Goal: Information Seeking & Learning: Find specific fact

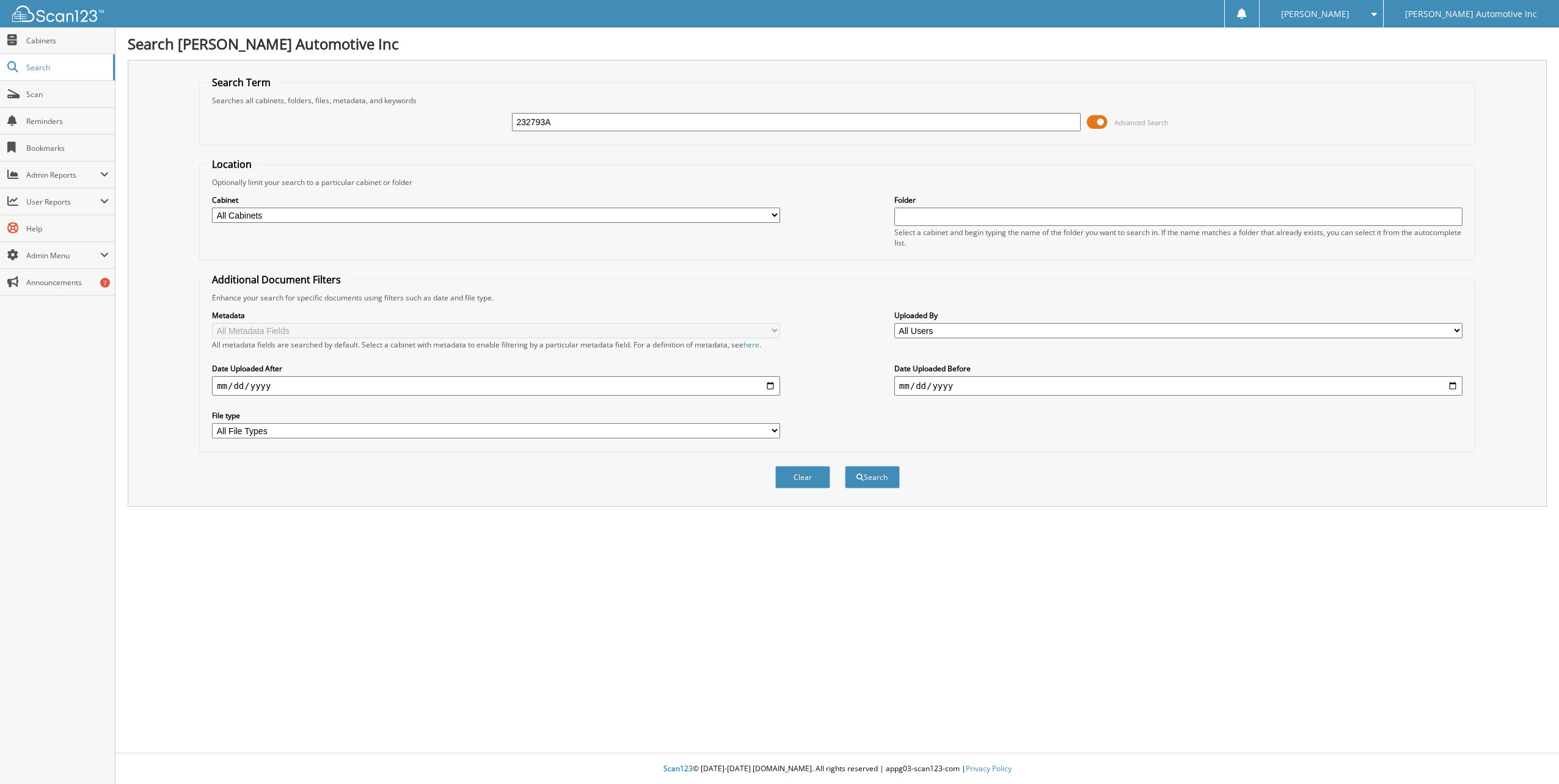
type input "232793A"
click at [845, 466] on button "Search" at bounding box center [872, 477] width 55 height 23
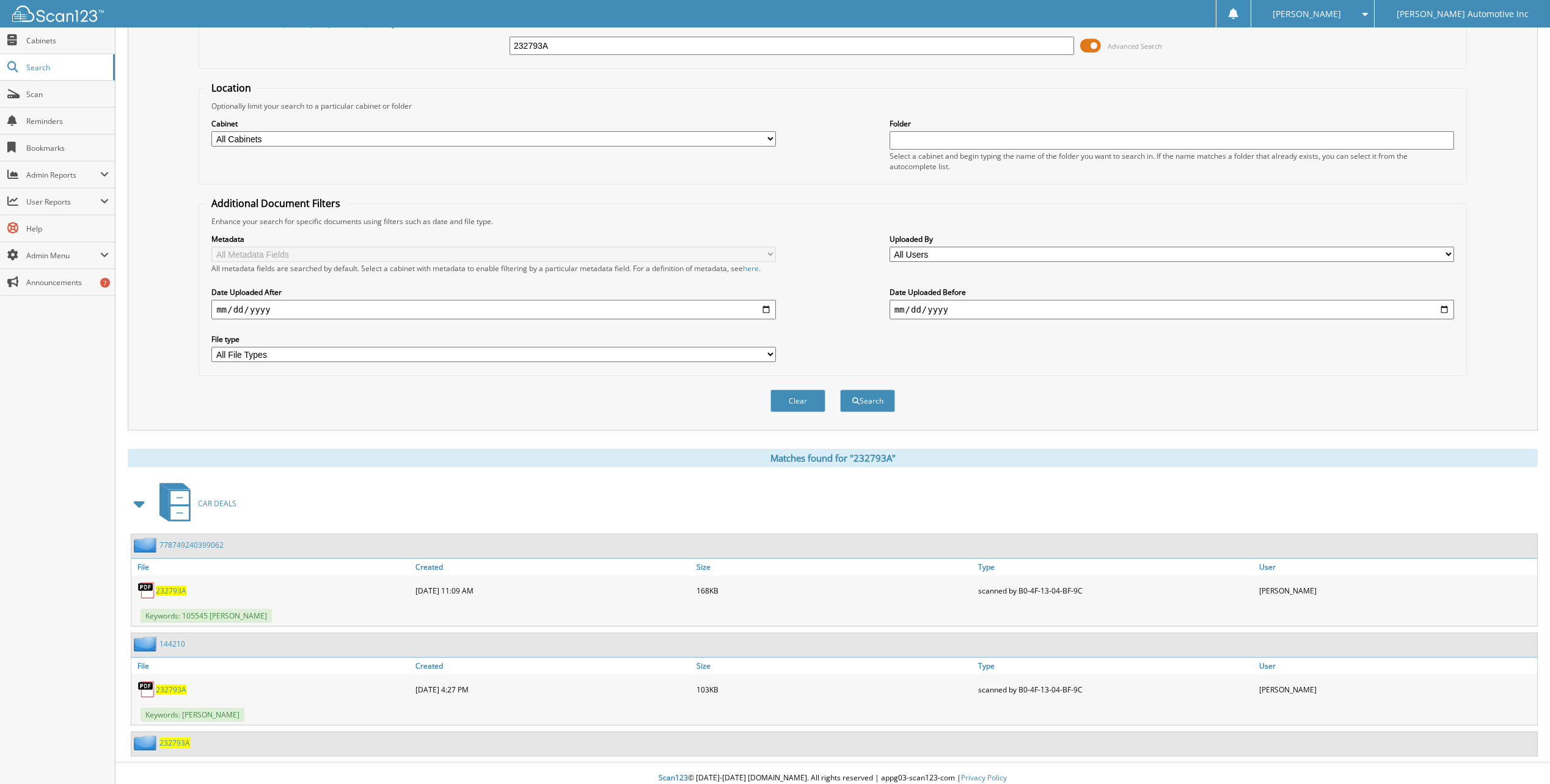
scroll to position [86, 0]
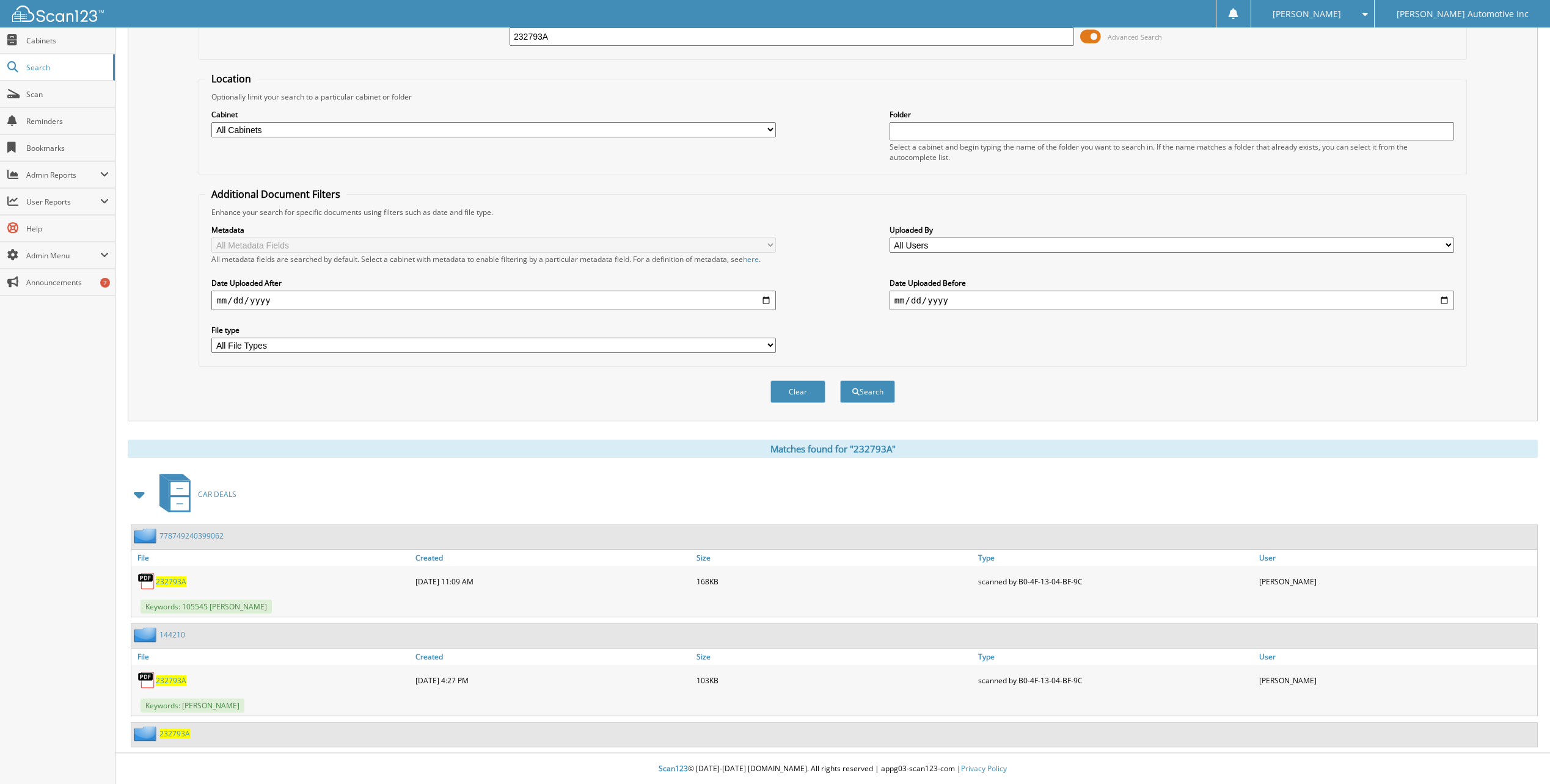
click at [162, 579] on span "232793A" at bounding box center [171, 582] width 31 height 10
click at [161, 683] on span "232793A" at bounding box center [171, 681] width 31 height 10
click at [181, 729] on span "232793A" at bounding box center [175, 734] width 31 height 10
